Goal: Task Accomplishment & Management: Manage account settings

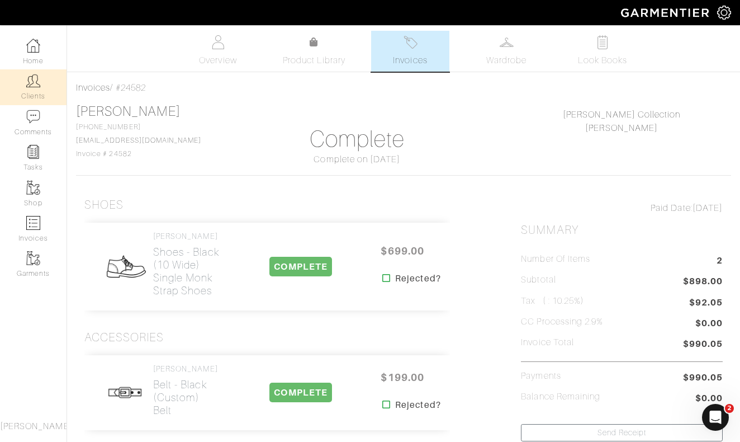
click at [37, 89] on link "Clients" at bounding box center [33, 86] width 67 height 35
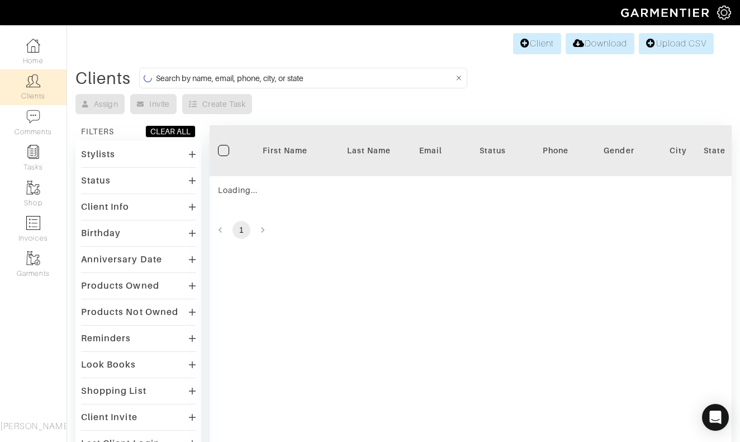
click at [319, 77] on input at bounding box center [305, 78] width 298 height 14
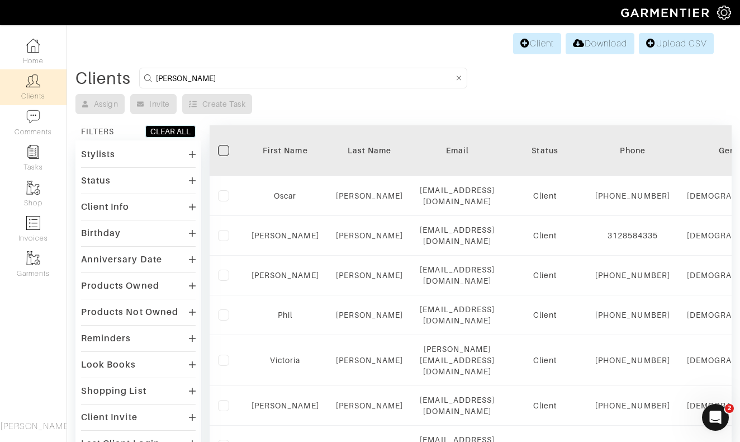
type input "vince"
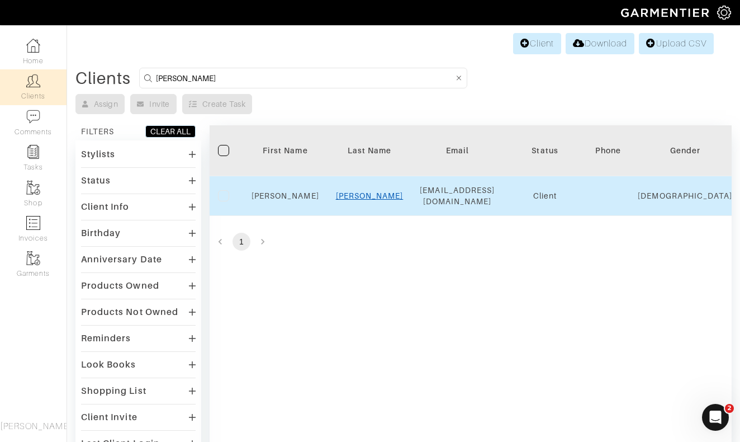
click at [370, 192] on link "Paglio" at bounding box center [370, 195] width 68 height 9
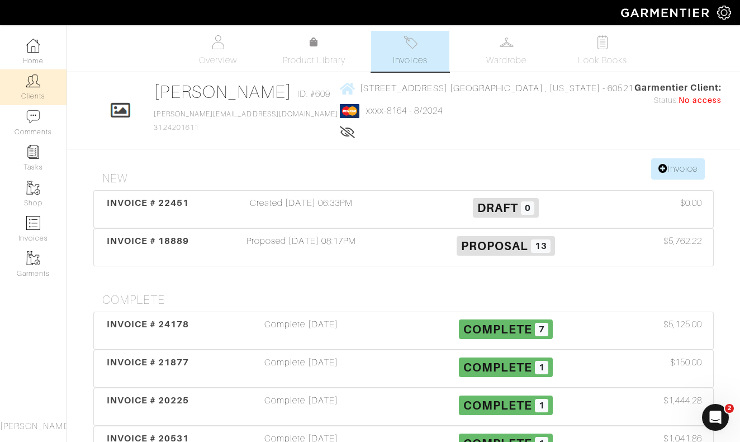
click at [39, 92] on link "Clients" at bounding box center [33, 86] width 67 height 35
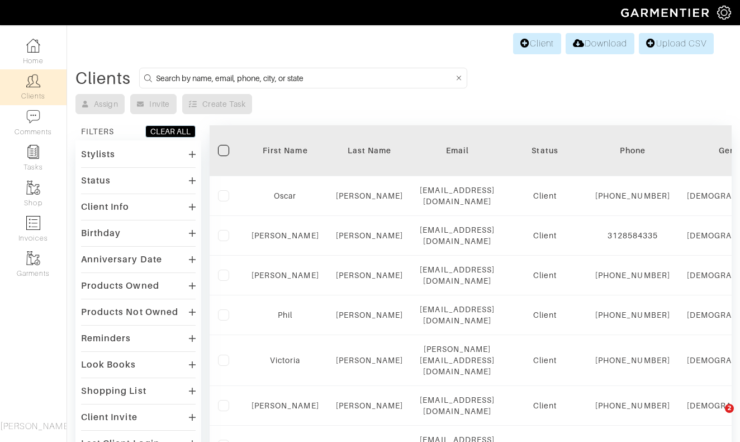
click at [288, 76] on input at bounding box center [305, 78] width 298 height 14
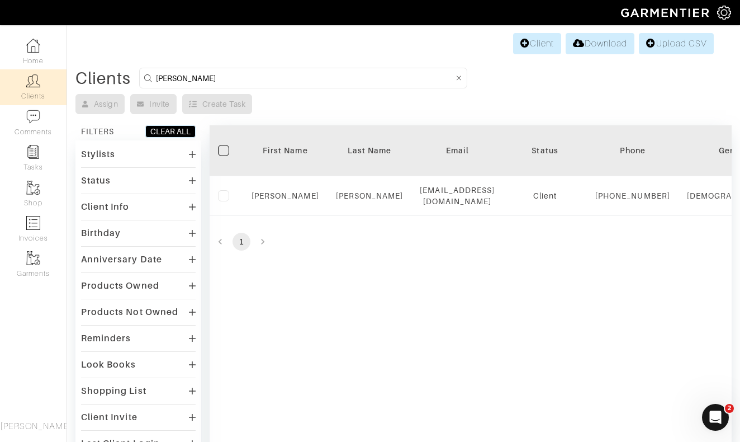
type input "Patrick"
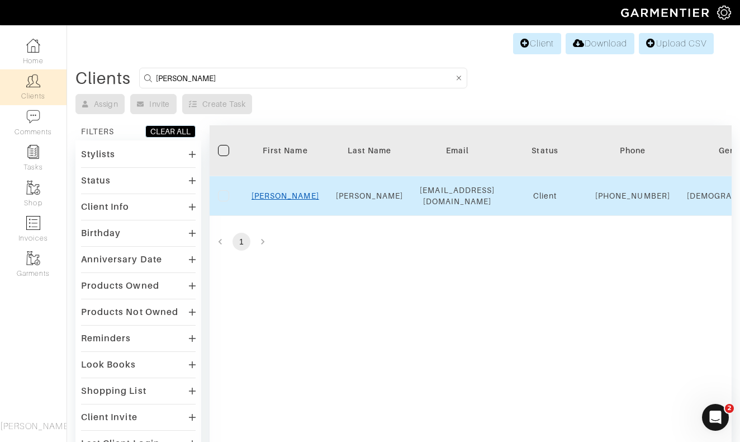
drag, startPoint x: 289, startPoint y: 69, endPoint x: 293, endPoint y: 200, distance: 130.4
click at [293, 200] on link "Patrick" at bounding box center [286, 195] width 68 height 9
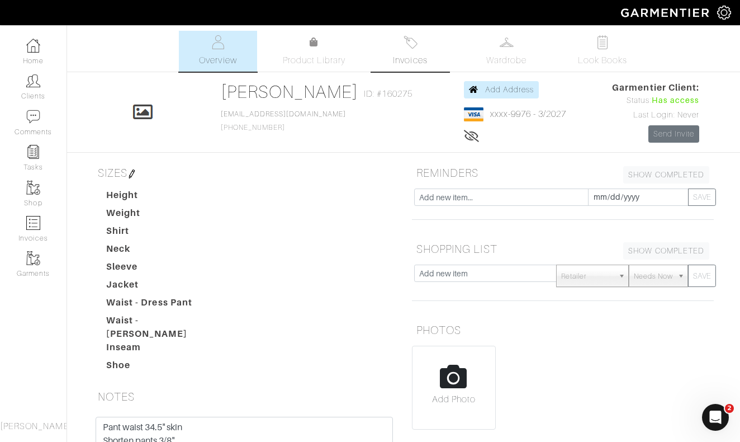
click at [411, 49] on img at bounding box center [411, 42] width 14 height 14
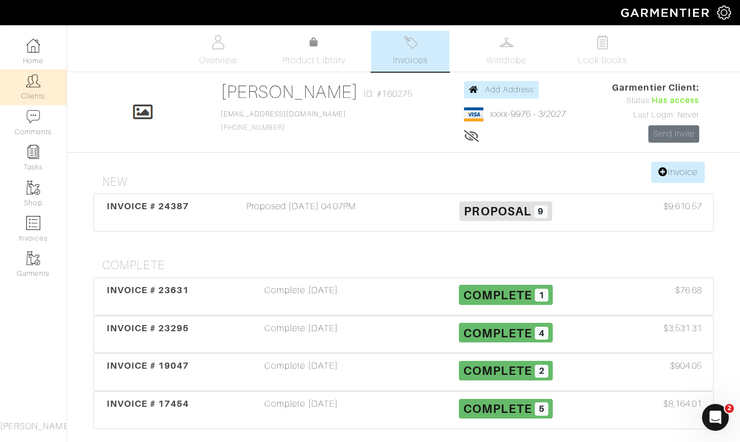
click at [39, 92] on link "Clients" at bounding box center [33, 86] width 67 height 35
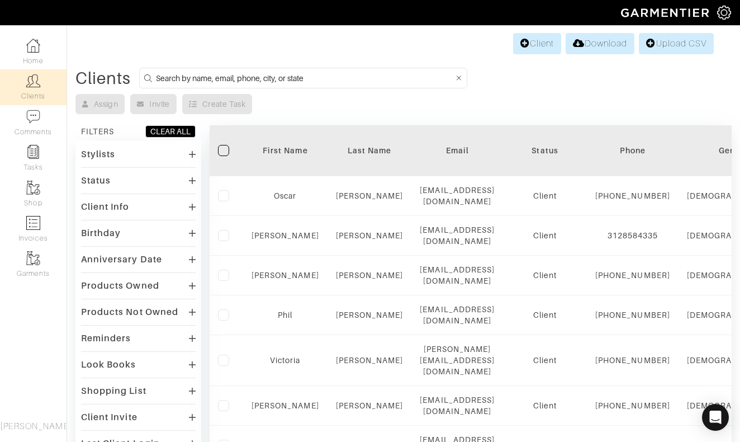
click at [326, 74] on input at bounding box center [305, 78] width 298 height 14
type input "MARK"
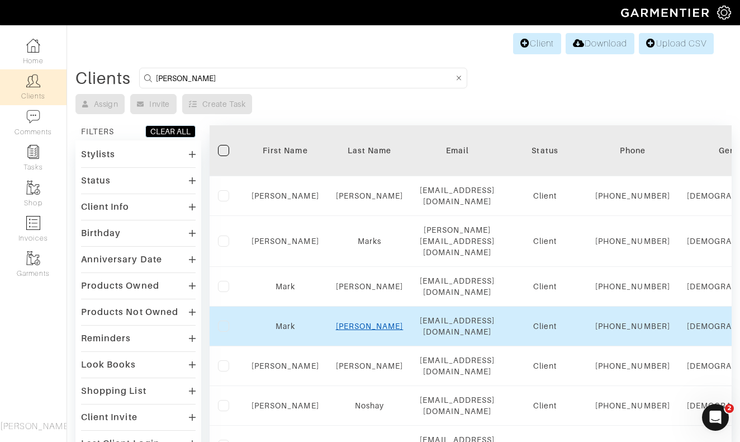
click at [364, 331] on link "Durakovic" at bounding box center [370, 326] width 68 height 9
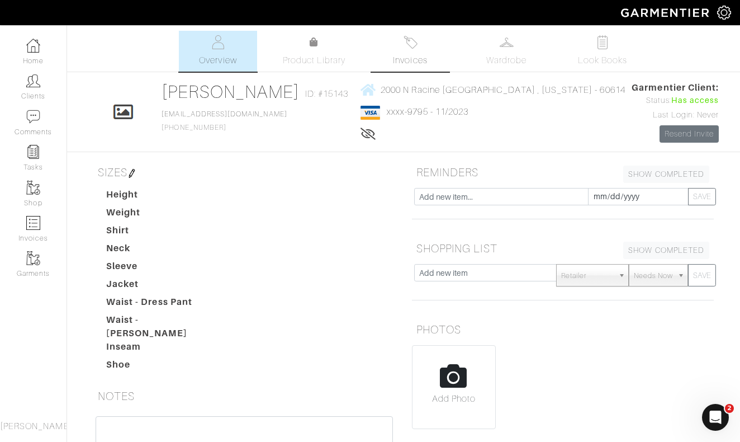
click at [407, 46] on img at bounding box center [411, 42] width 14 height 14
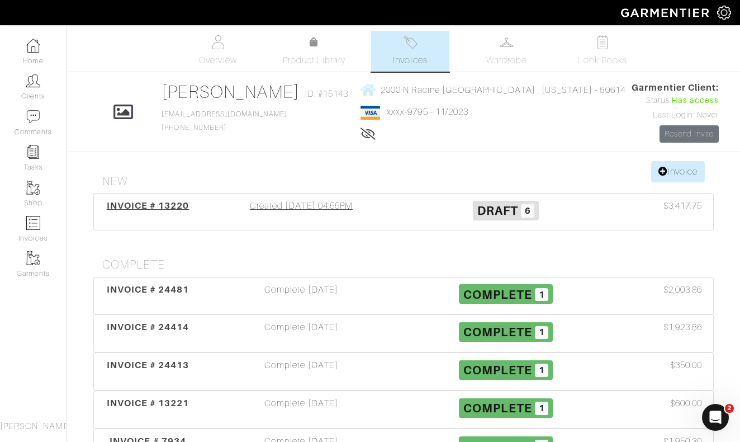
click at [306, 202] on div "Created [DATE] 04:55PM" at bounding box center [301, 212] width 205 height 26
click at [308, 290] on div "Complete [DATE]" at bounding box center [301, 296] width 205 height 26
